Goal: Task Accomplishment & Management: Manage account settings

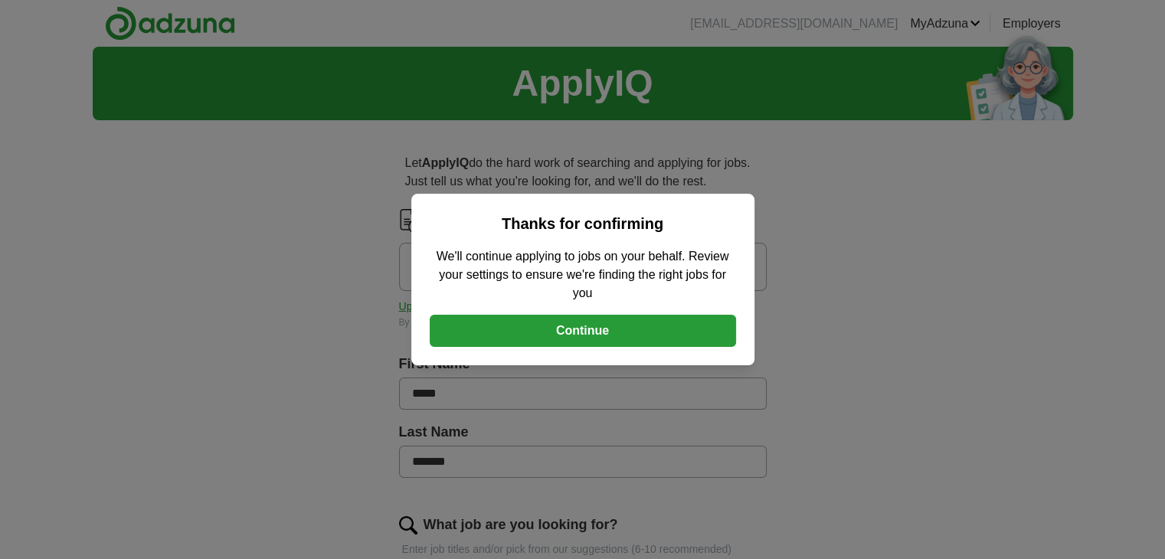
click at [579, 332] on button "Continue" at bounding box center [583, 331] width 306 height 32
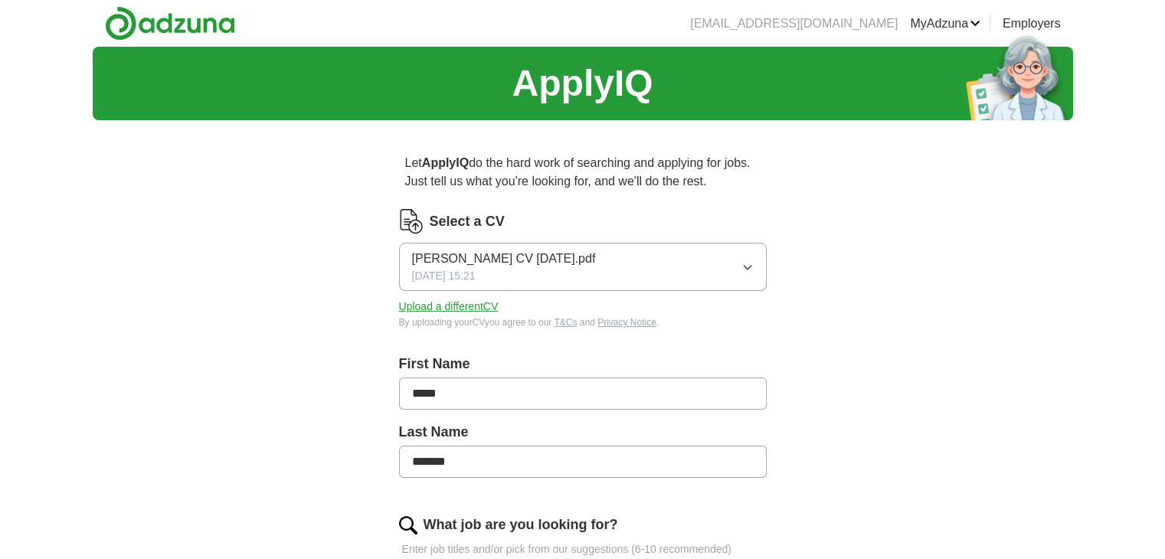
click at [463, 306] on button "Upload a different CV" at bounding box center [449, 307] width 100 height 16
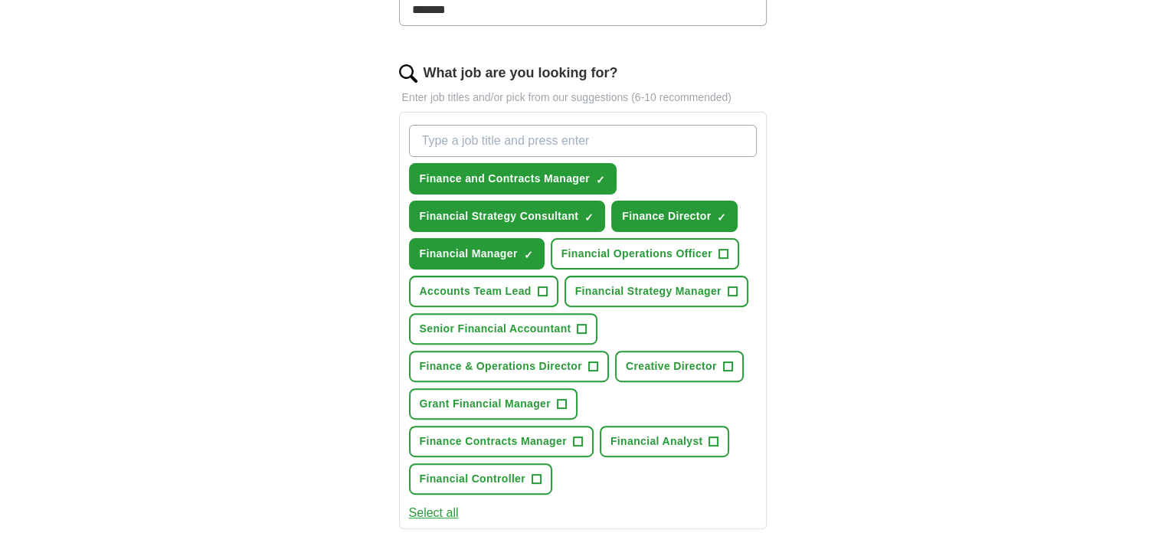
scroll to position [460, 0]
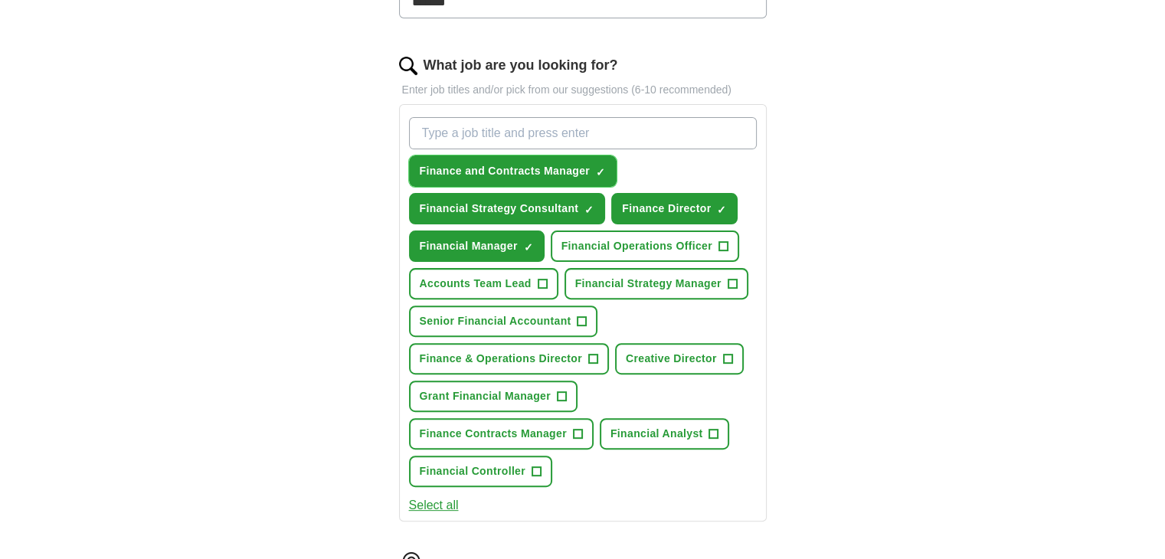
click at [0, 0] on span "×" at bounding box center [0, 0] width 0 height 0
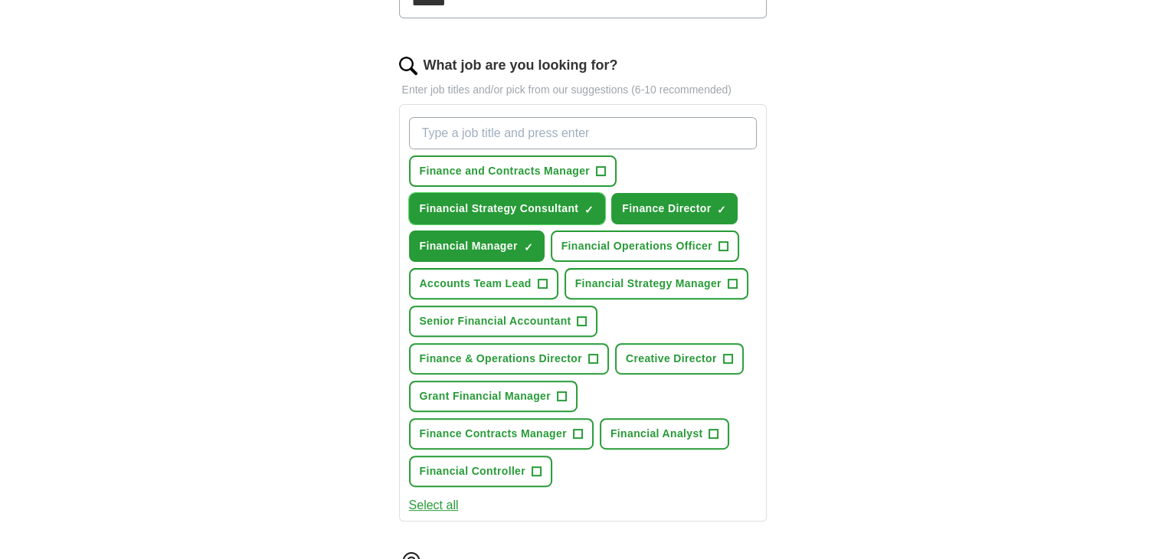
click at [0, 0] on span "×" at bounding box center [0, 0] width 0 height 0
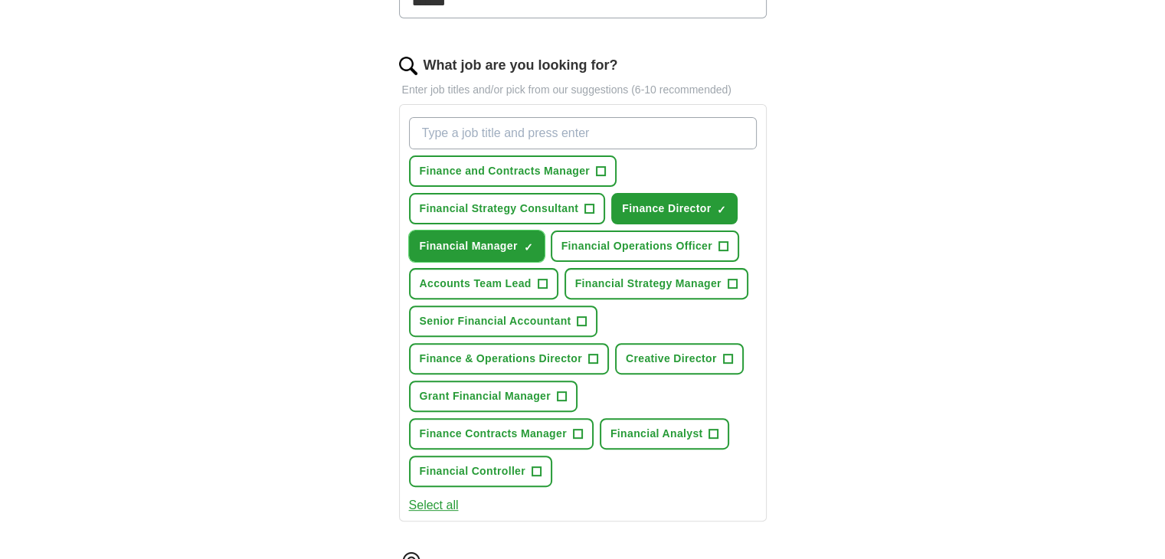
click at [0, 0] on span "×" at bounding box center [0, 0] width 0 height 0
click at [536, 466] on span "+" at bounding box center [536, 472] width 9 height 12
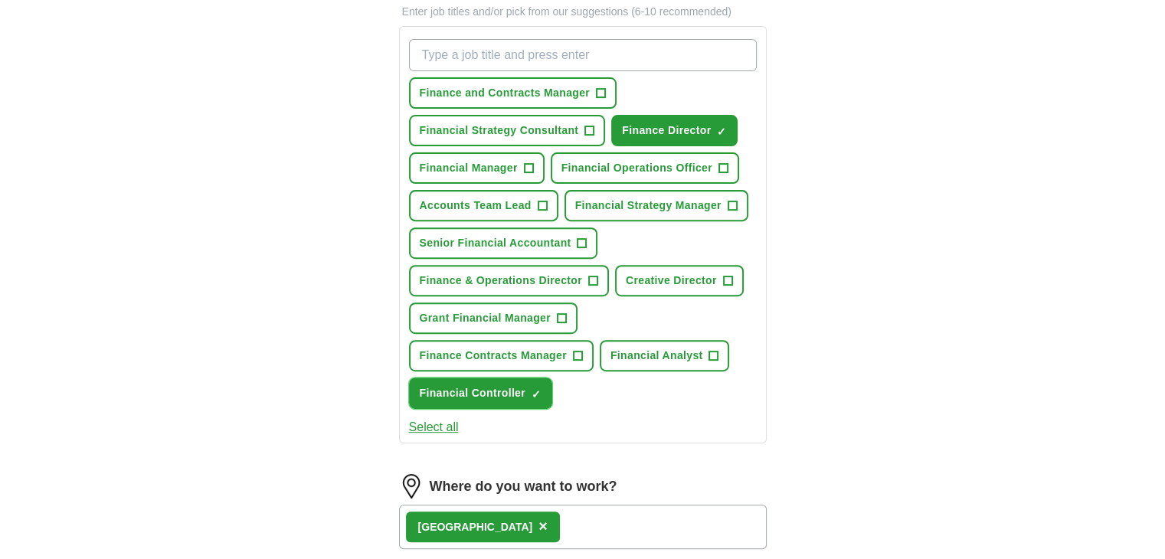
scroll to position [536, 0]
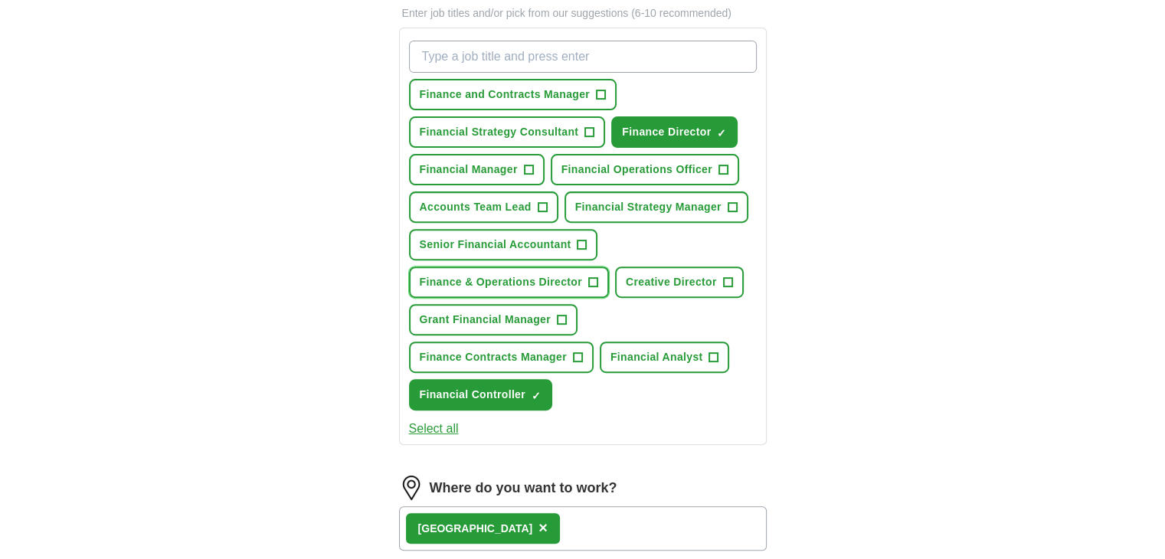
click at [590, 277] on span "+" at bounding box center [592, 283] width 9 height 12
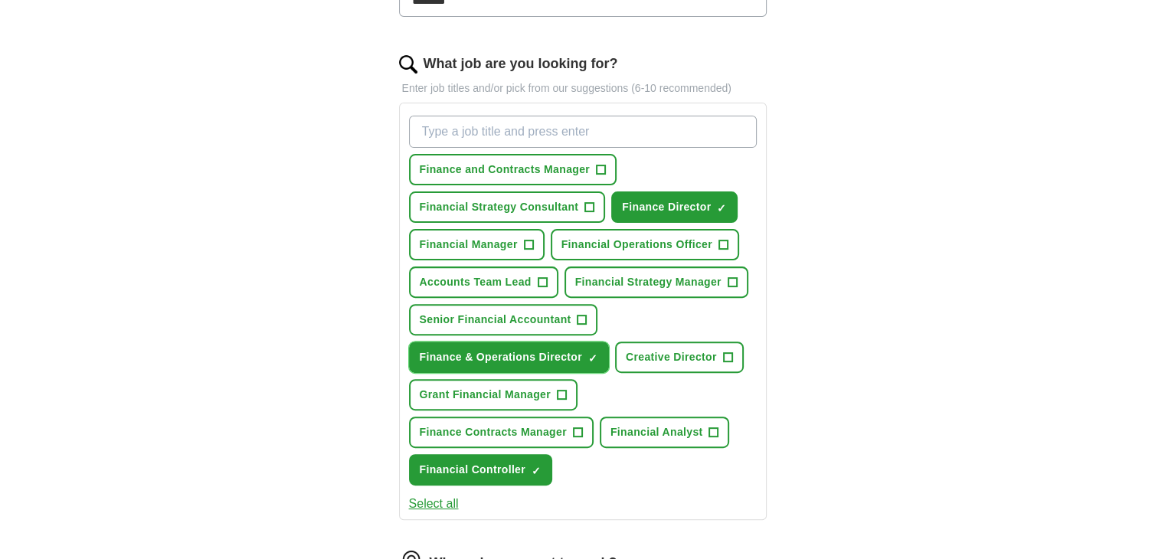
scroll to position [460, 0]
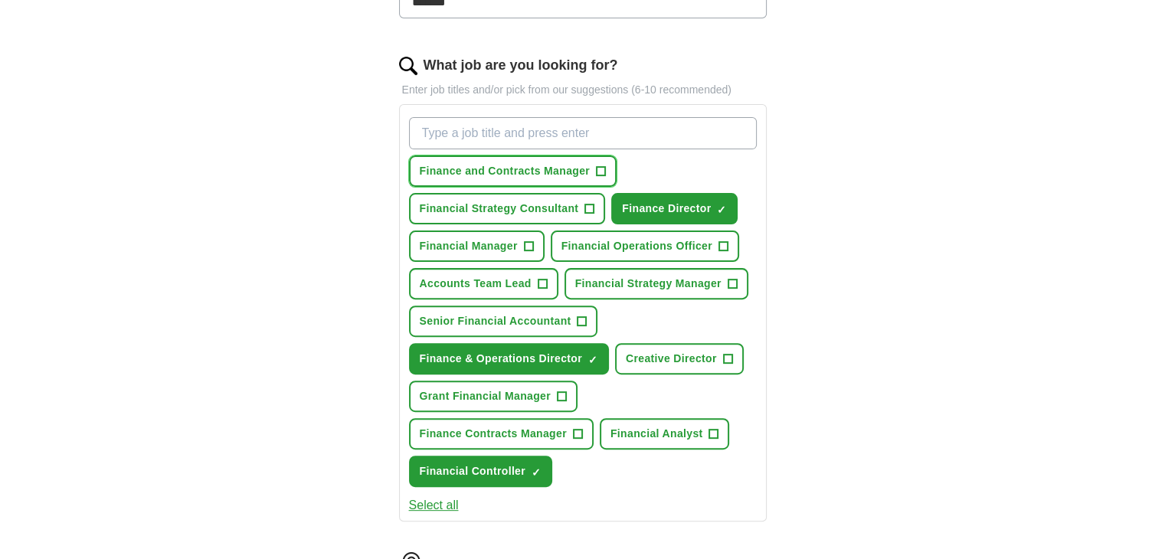
click at [601, 169] on span "+" at bounding box center [601, 171] width 9 height 12
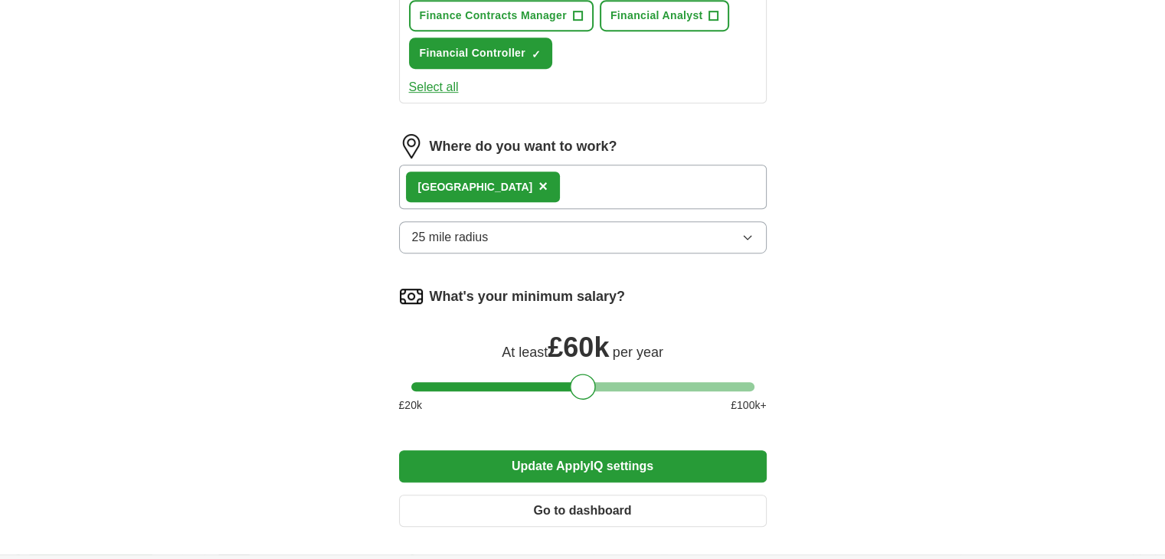
scroll to position [919, 0]
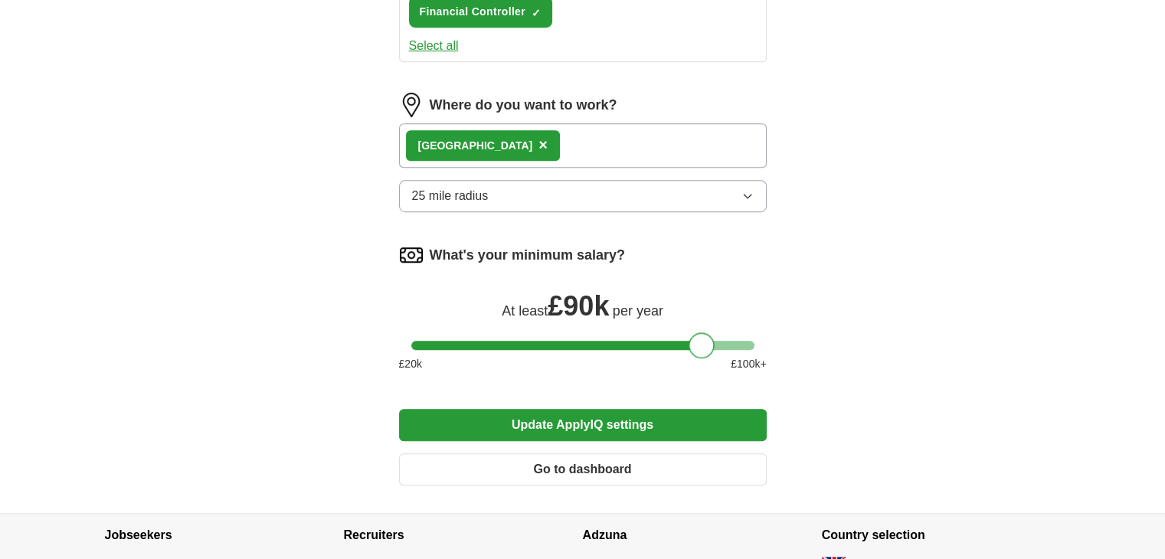
drag, startPoint x: 583, startPoint y: 339, endPoint x: 703, endPoint y: 342, distance: 119.6
click at [703, 342] on div at bounding box center [702, 346] width 26 height 26
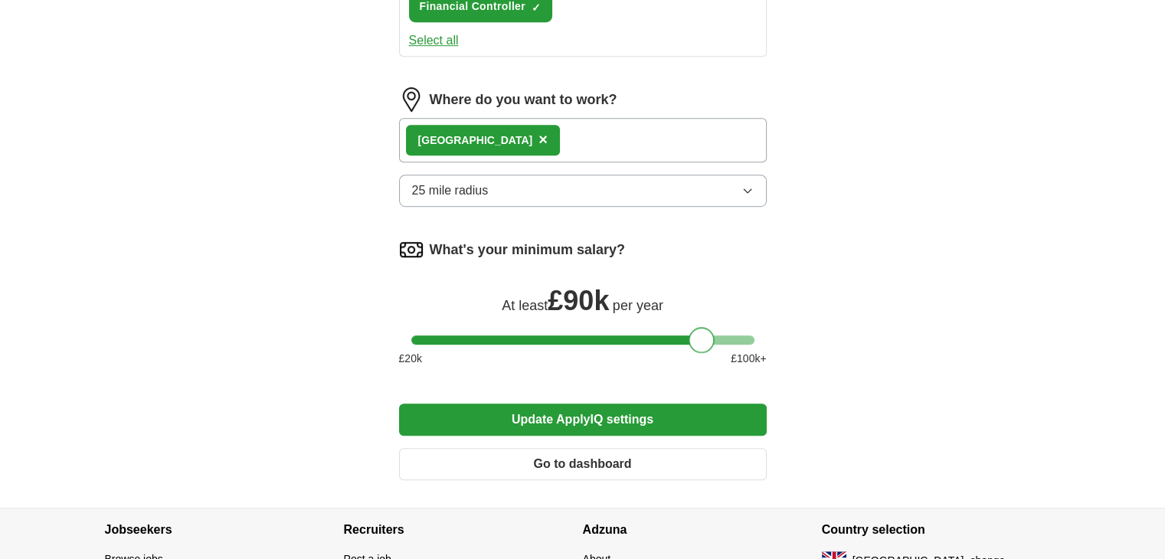
scroll to position [883, 0]
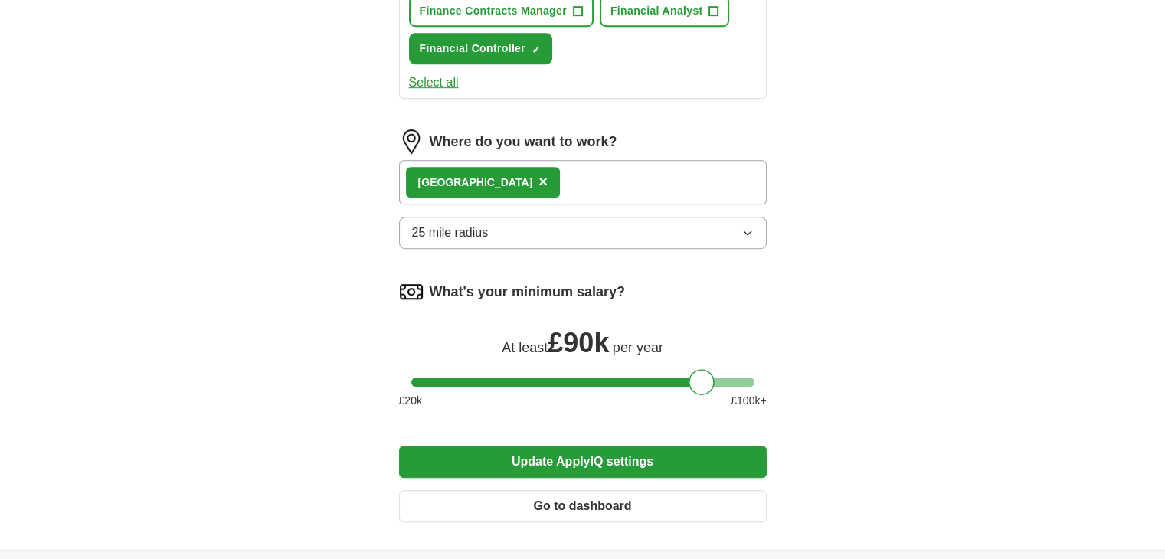
click at [746, 227] on icon "button" at bounding box center [748, 233] width 12 height 12
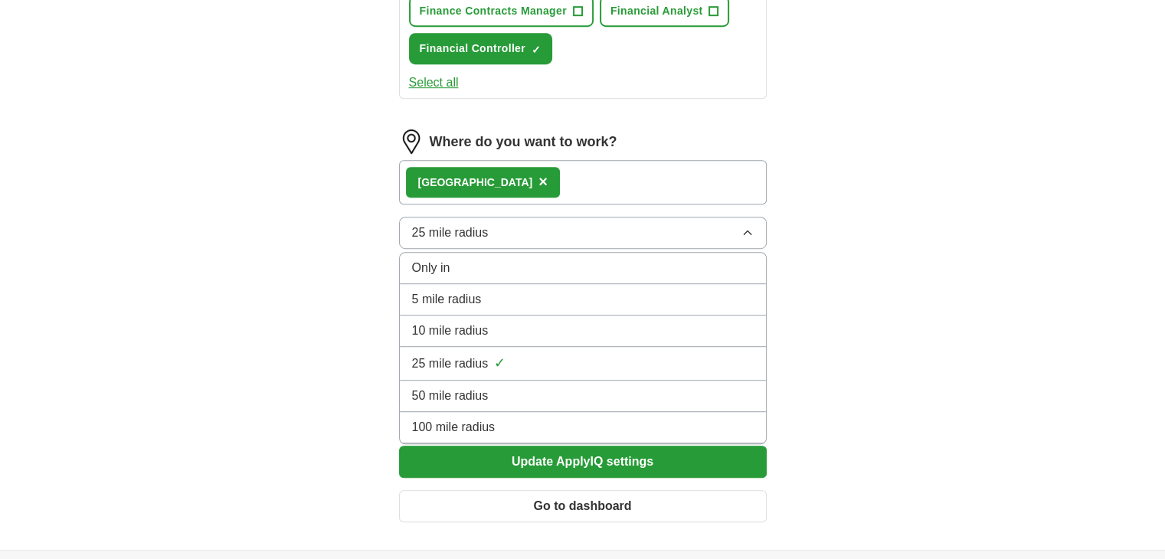
click at [464, 418] on span "100 mile radius" at bounding box center [454, 427] width 84 height 18
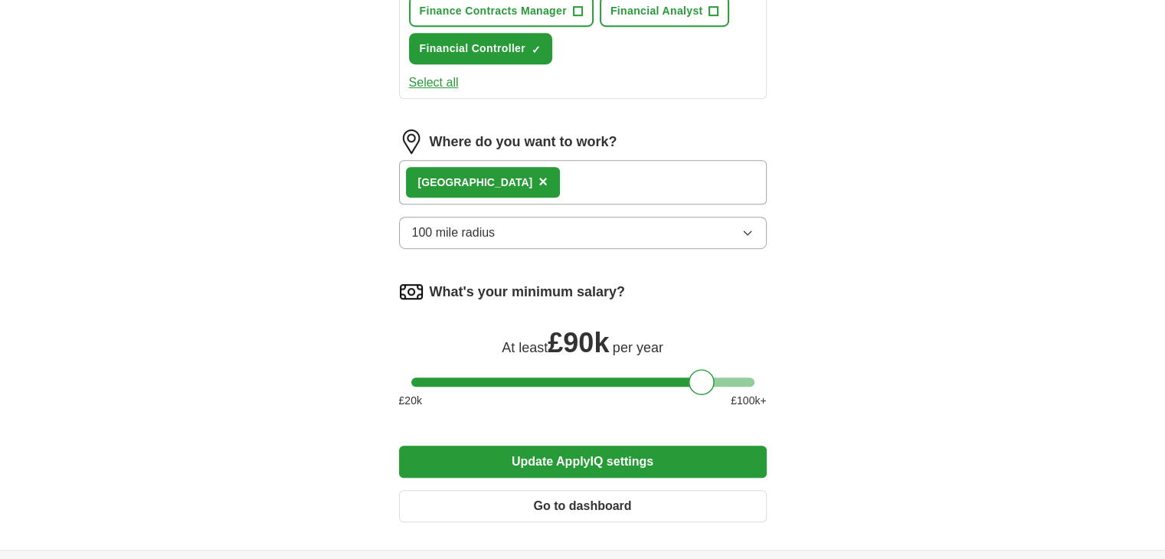
click at [539, 174] on span "×" at bounding box center [543, 181] width 9 height 17
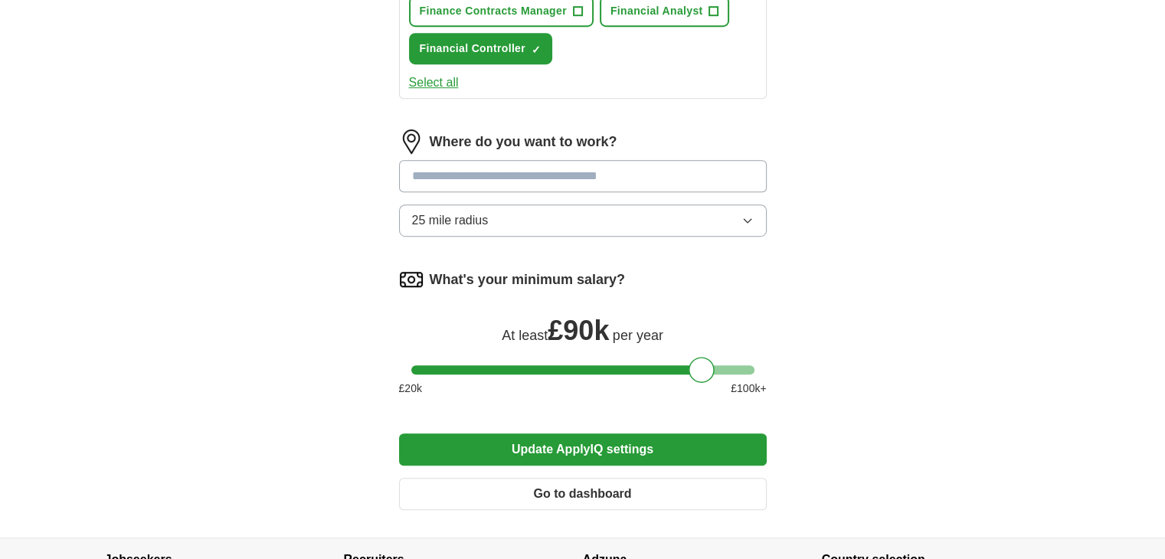
click at [532, 169] on input at bounding box center [583, 176] width 368 height 32
type input "********"
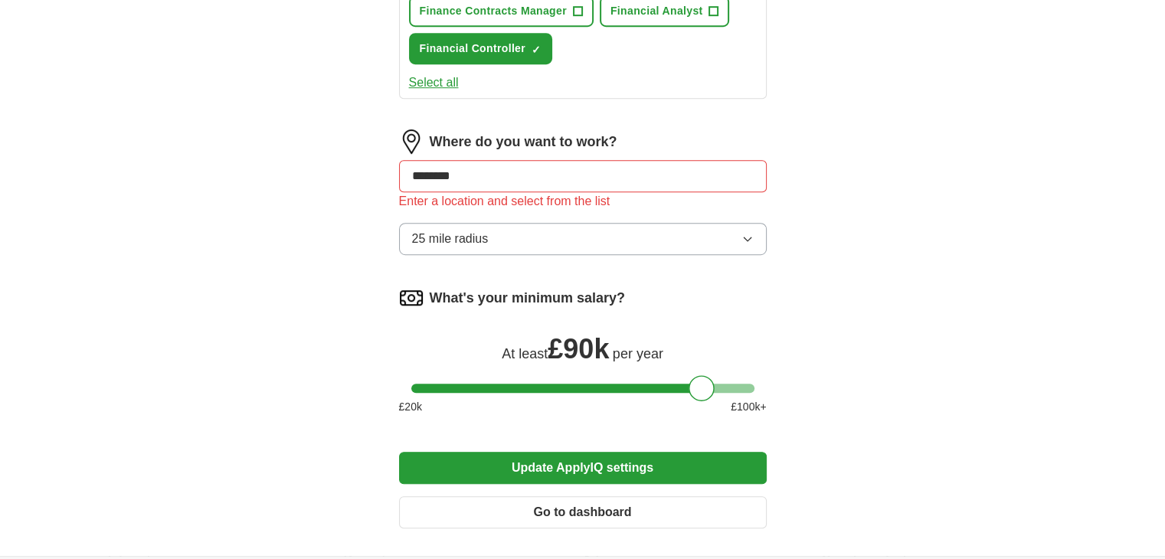
click at [508, 169] on input "********" at bounding box center [583, 176] width 368 height 32
type input "*"
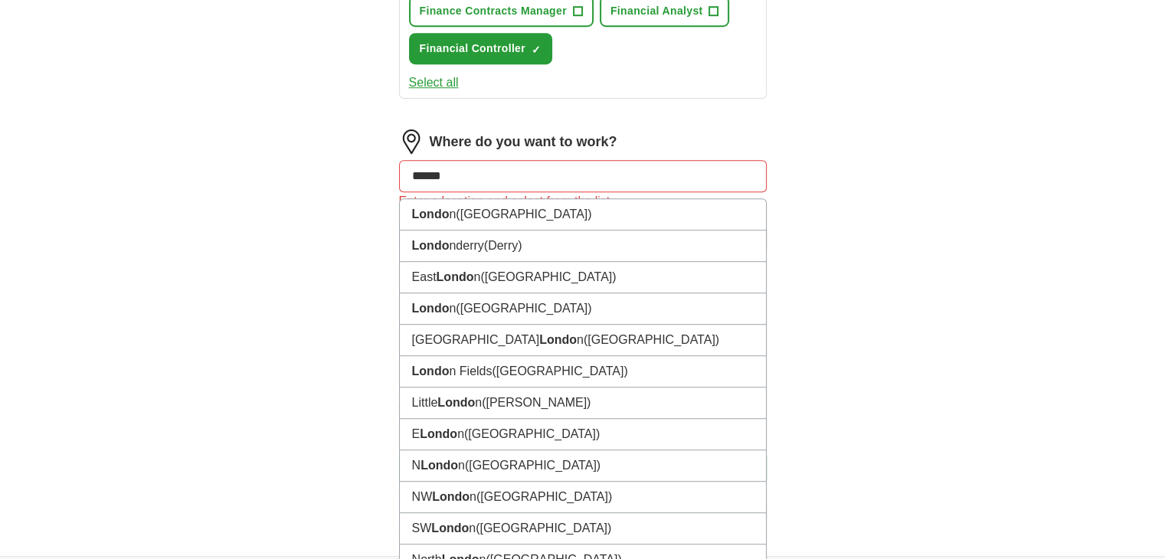
type input "******"
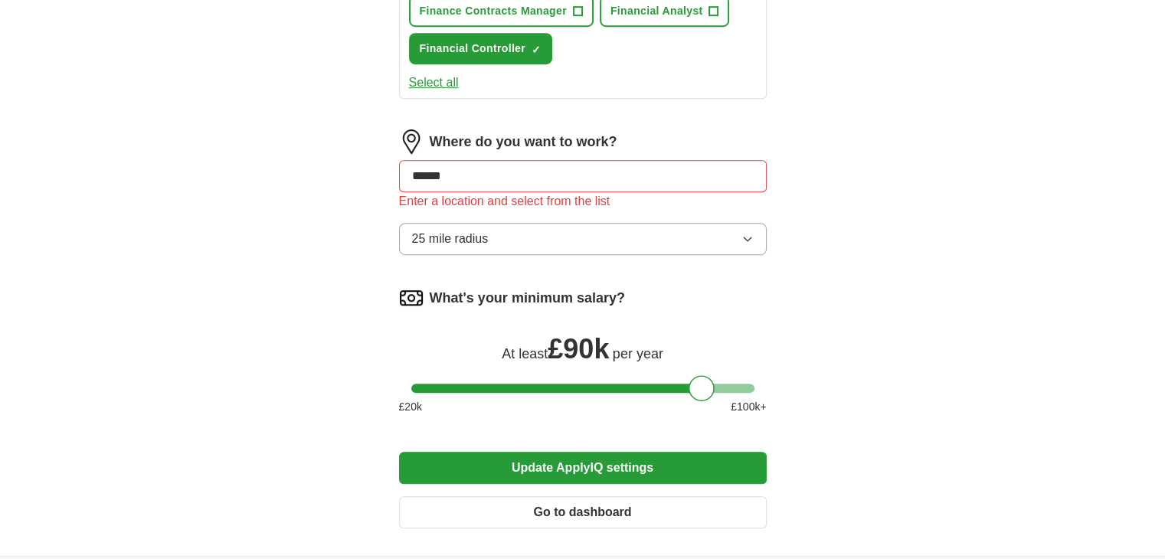
click at [493, 175] on input "******" at bounding box center [583, 176] width 368 height 32
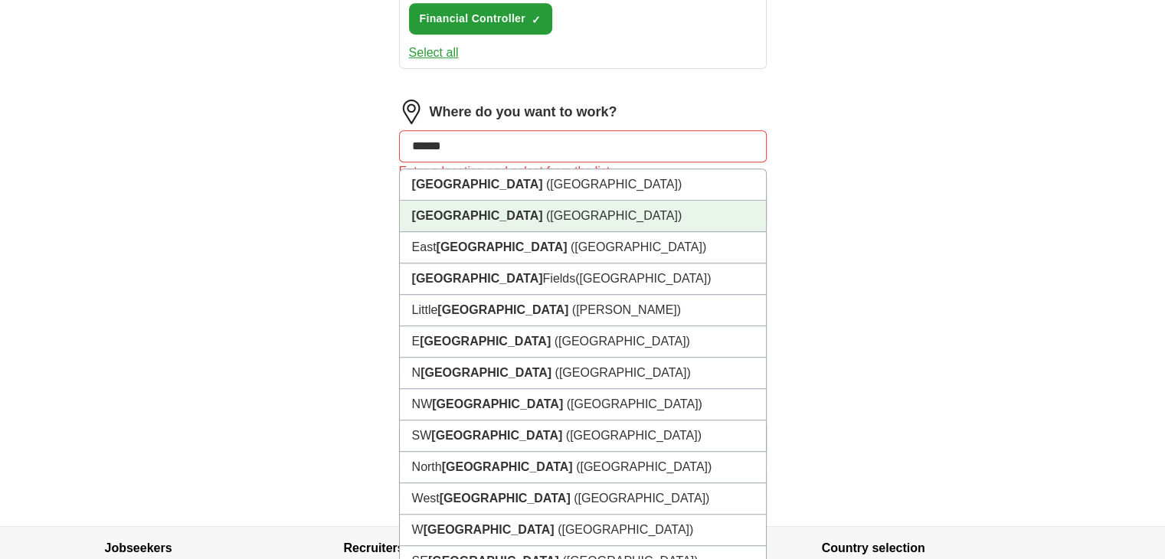
scroll to position [910, 0]
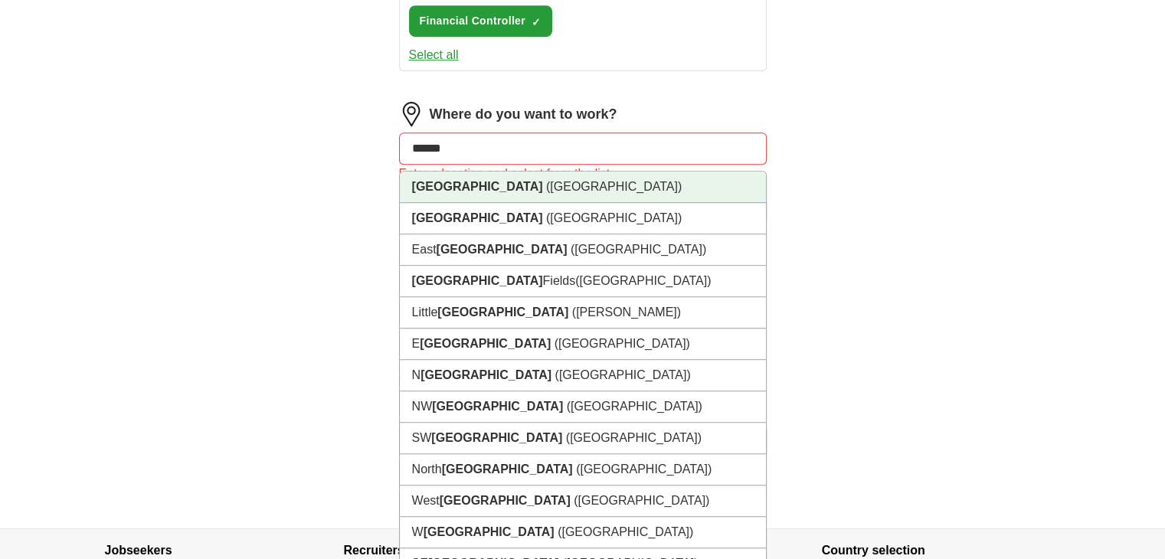
click at [432, 180] on strong "[GEOGRAPHIC_DATA]" at bounding box center [477, 186] width 131 height 13
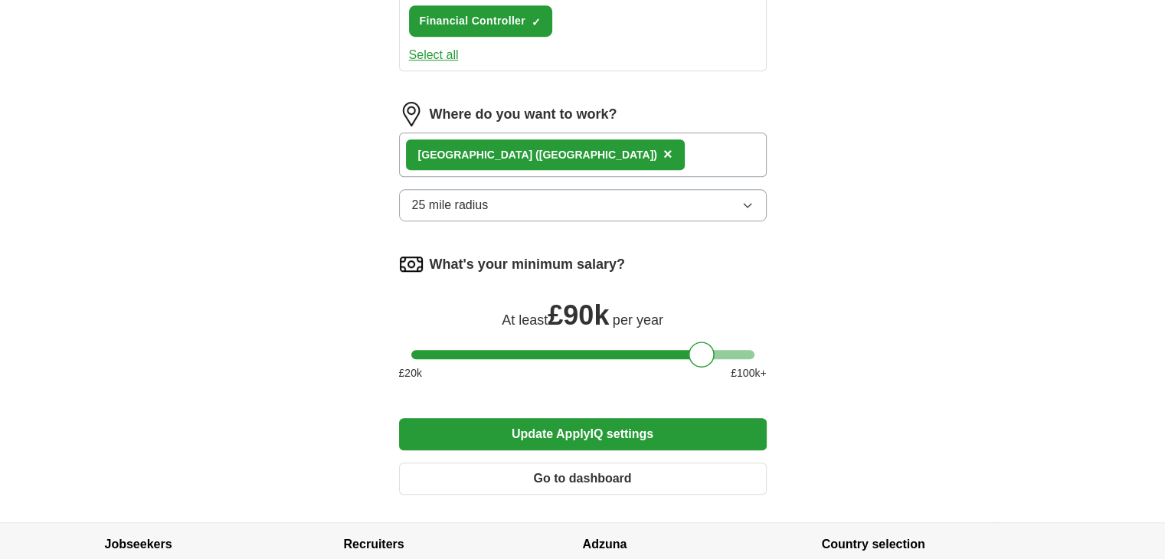
click at [536, 145] on div "[GEOGRAPHIC_DATA] ([GEOGRAPHIC_DATA]) ×" at bounding box center [583, 155] width 368 height 44
click at [536, 146] on div "[GEOGRAPHIC_DATA] ([GEOGRAPHIC_DATA]) ×" at bounding box center [583, 155] width 368 height 44
click at [719, 198] on button "25 mile radius" at bounding box center [583, 205] width 368 height 32
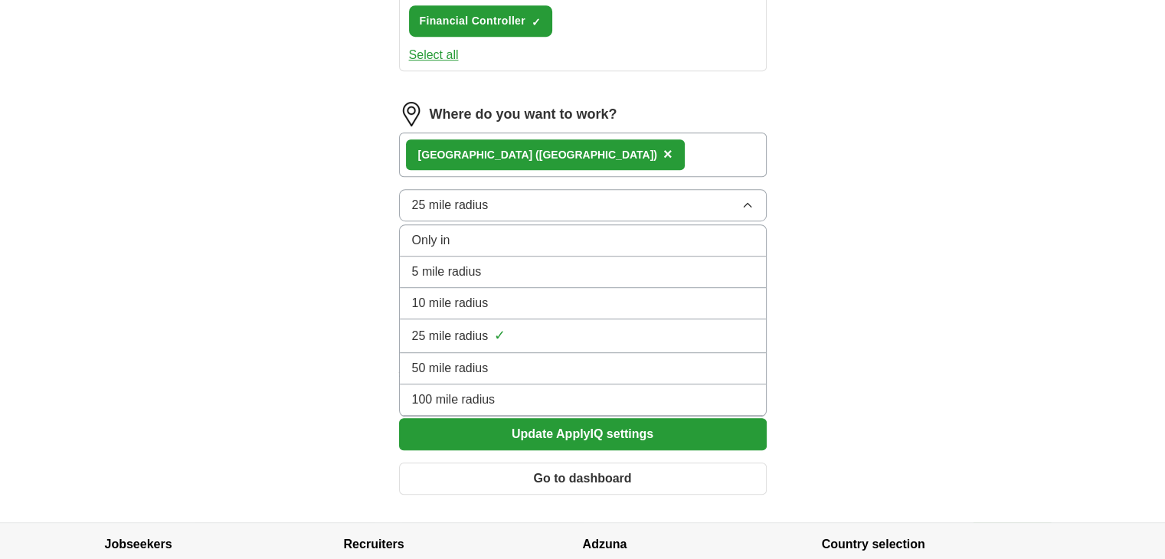
click at [466, 391] on span "100 mile radius" at bounding box center [454, 400] width 84 height 18
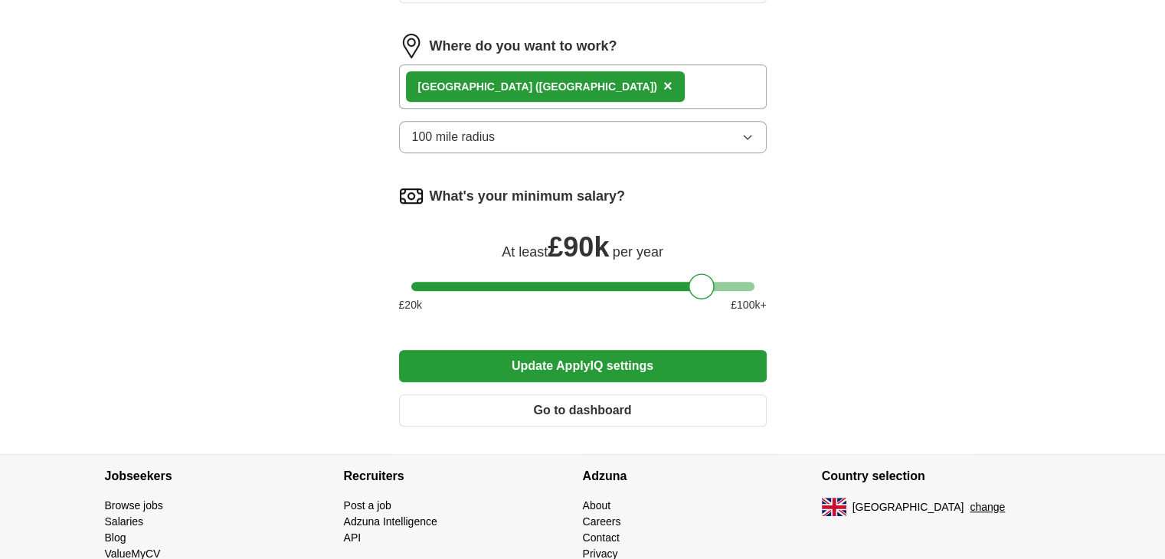
scroll to position [987, 0]
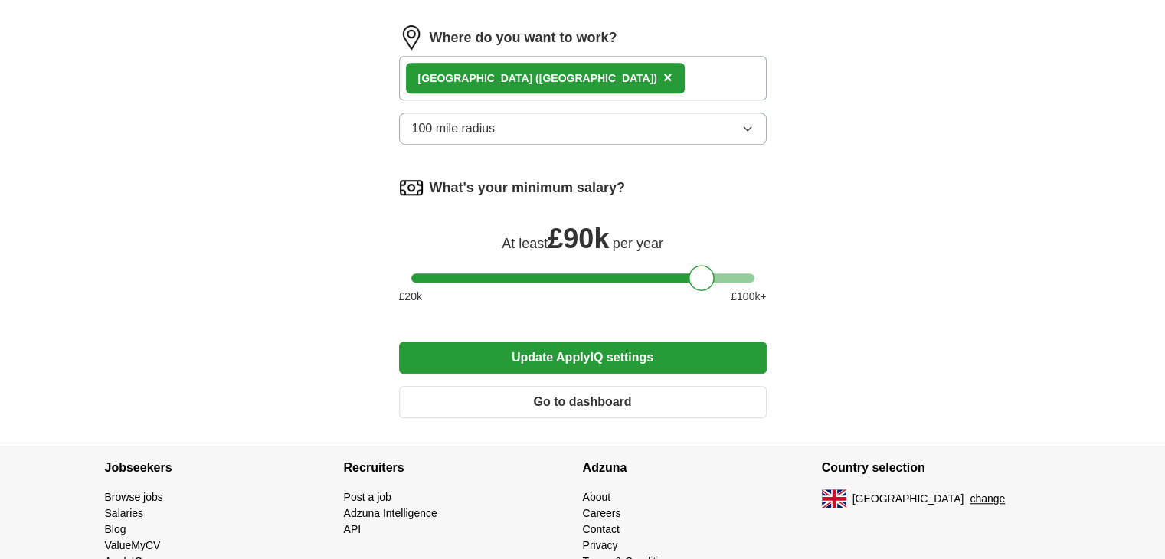
click at [588, 349] on button "Update ApplyIQ settings" at bounding box center [583, 358] width 368 height 32
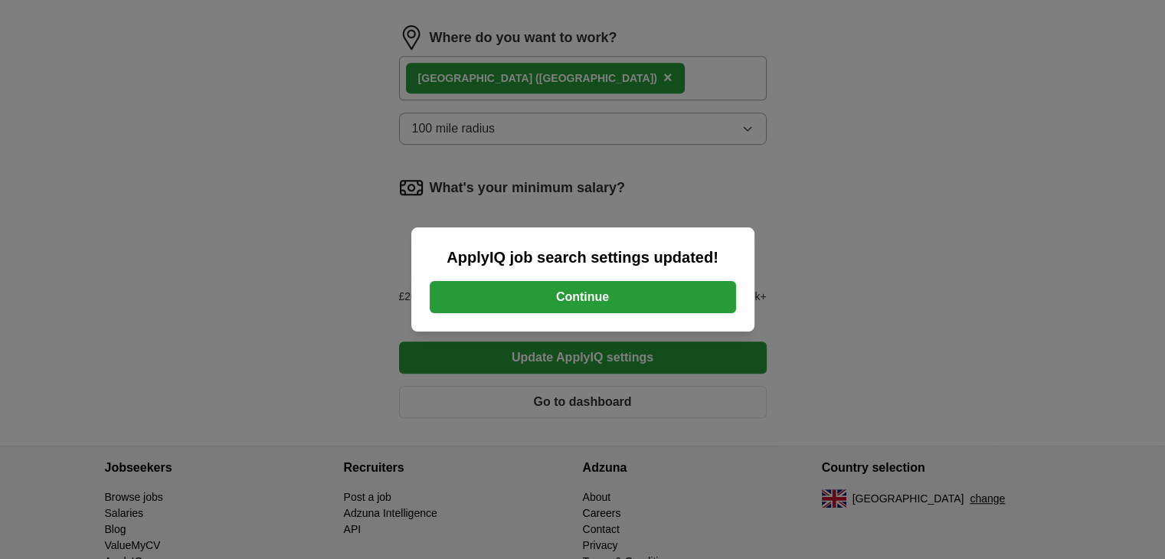
click at [587, 295] on button "Continue" at bounding box center [583, 297] width 306 height 32
